Goal: Transaction & Acquisition: Purchase product/service

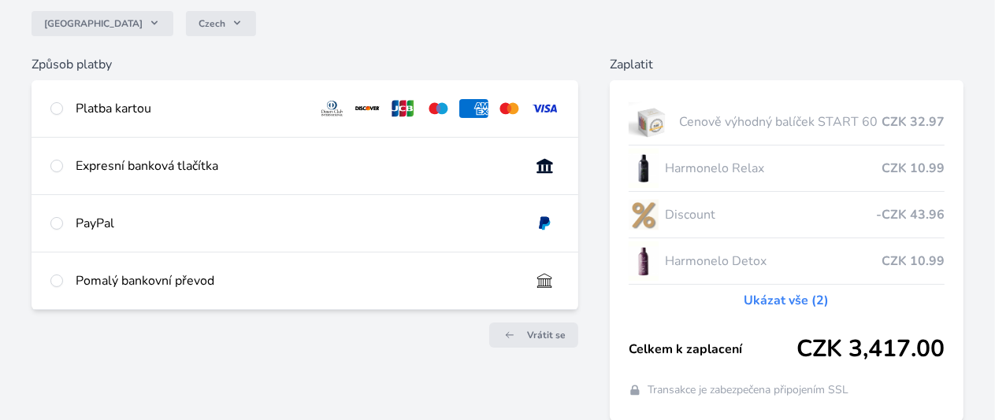
scroll to position [129, 0]
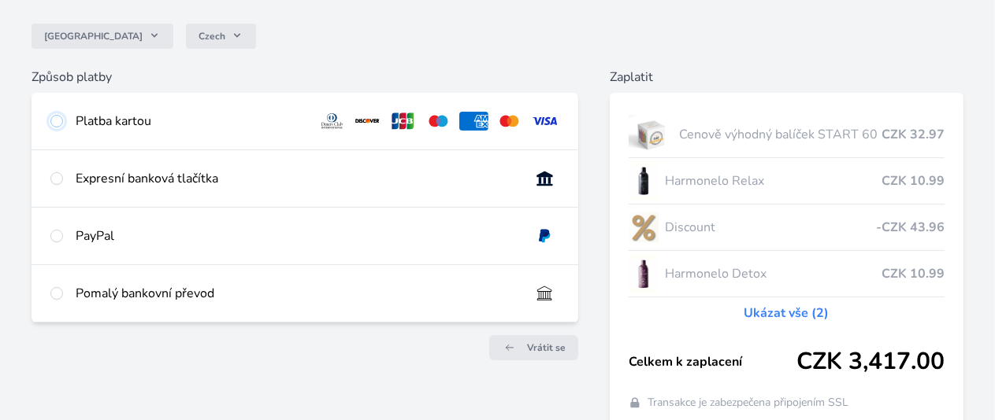
click at [63, 120] on input "radio" at bounding box center [56, 121] width 13 height 13
radio input "true"
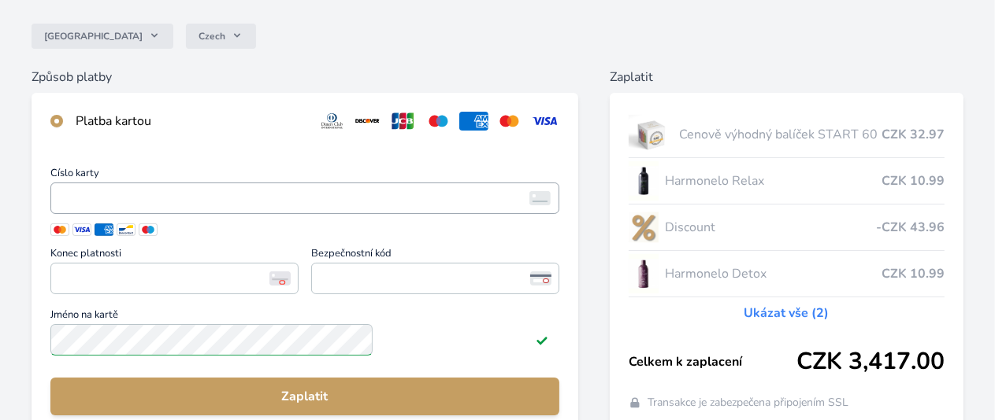
click at [212, 206] on iframe "<p>Your browser does not support iframes.</p>" at bounding box center [304, 198] width 495 height 22
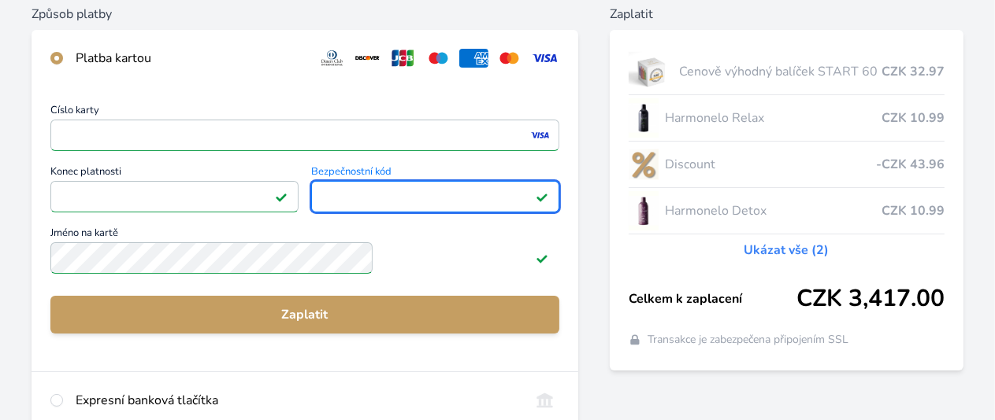
scroll to position [208, 0]
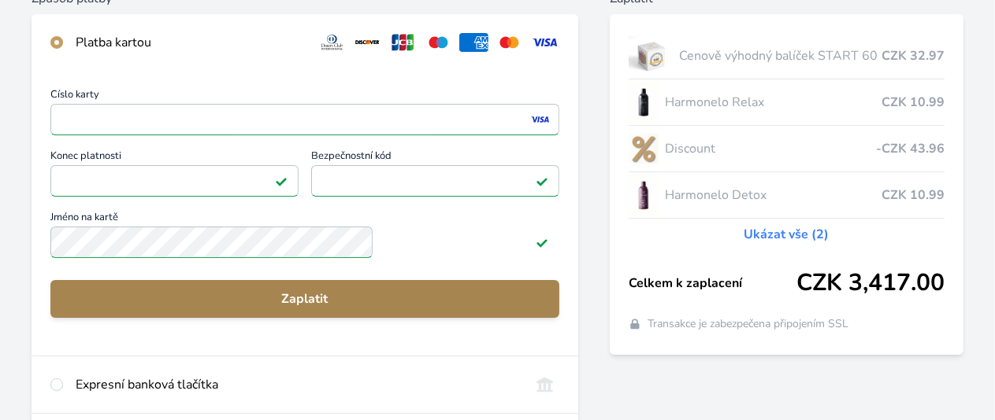
click at [359, 309] on span "Zaplatit" at bounding box center [304, 299] width 483 height 19
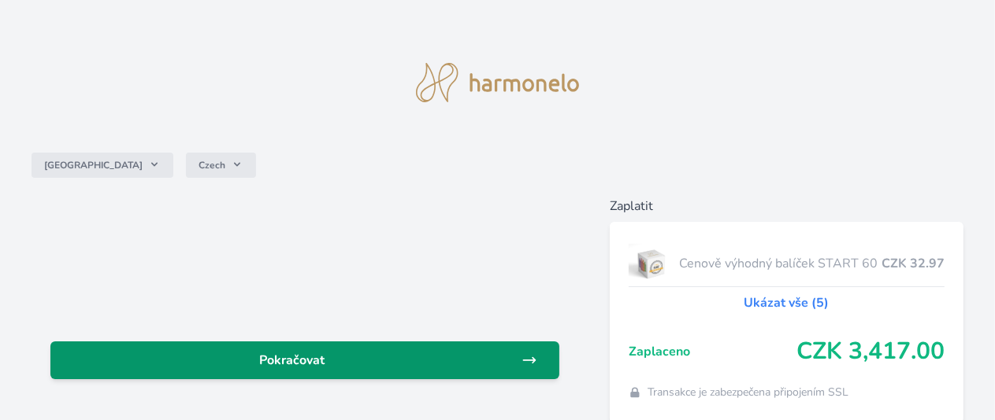
click at [372, 368] on span "Pokračovat" at bounding box center [292, 360] width 458 height 19
